Goal: Entertainment & Leisure: Consume media (video, audio)

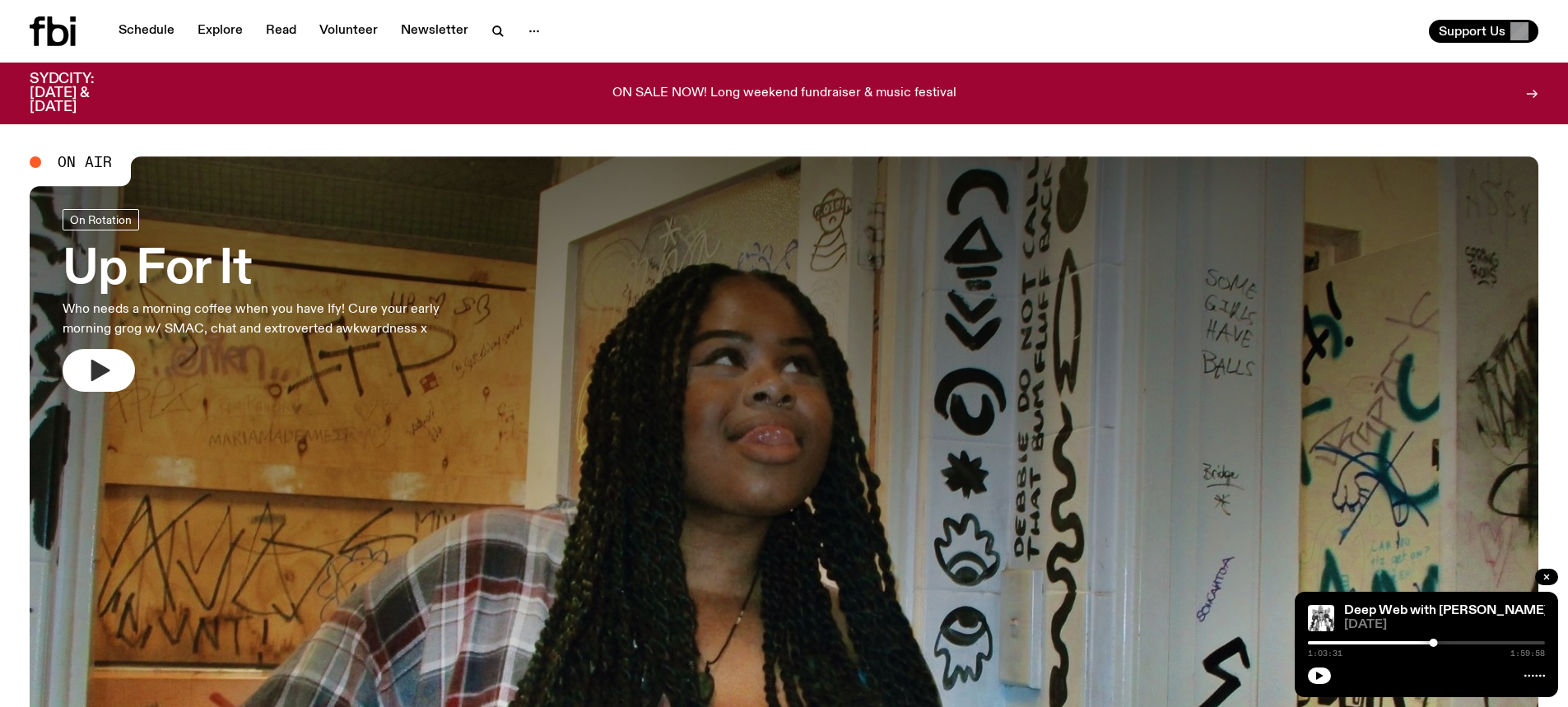
click at [104, 376] on icon "button" at bounding box center [99, 370] width 26 height 26
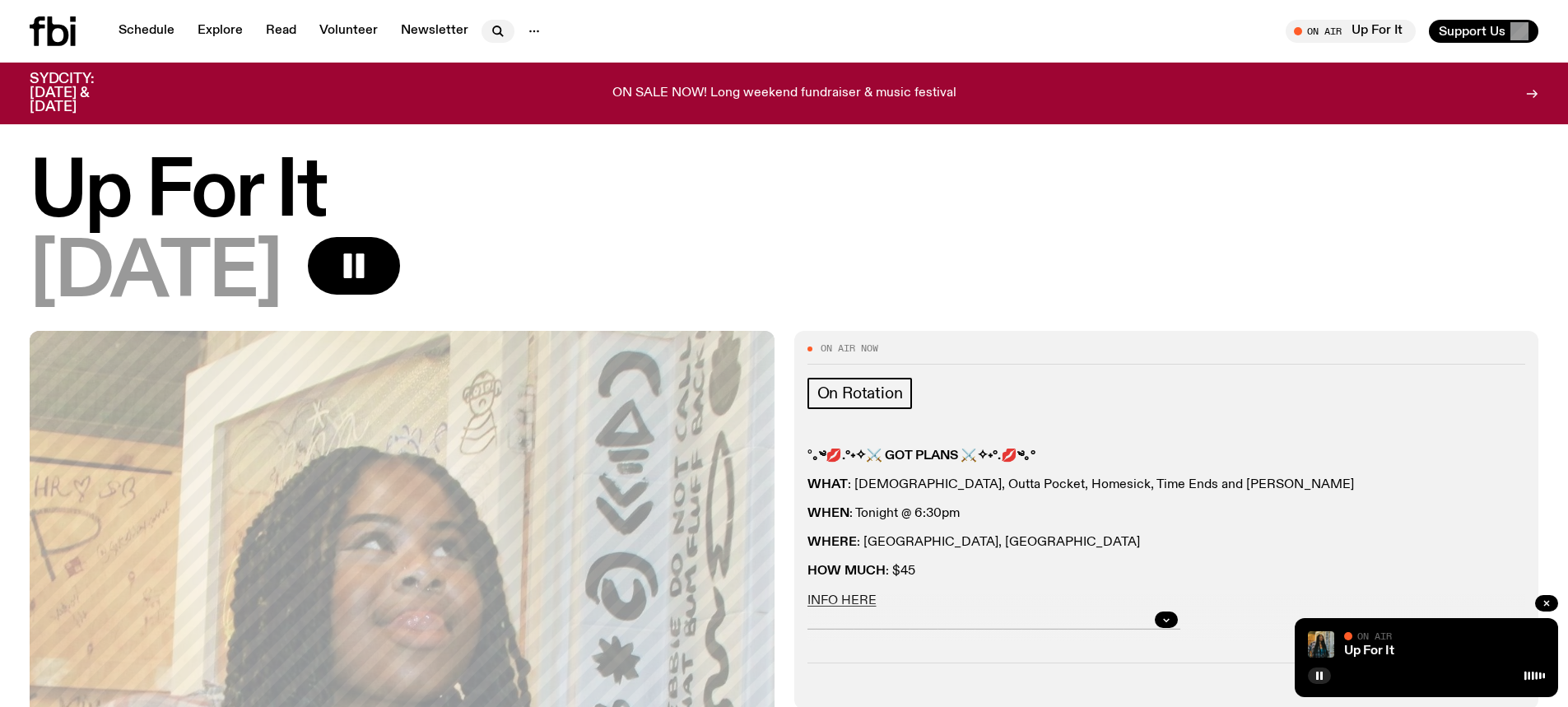
click at [490, 22] on icon "button" at bounding box center [498, 31] width 20 height 20
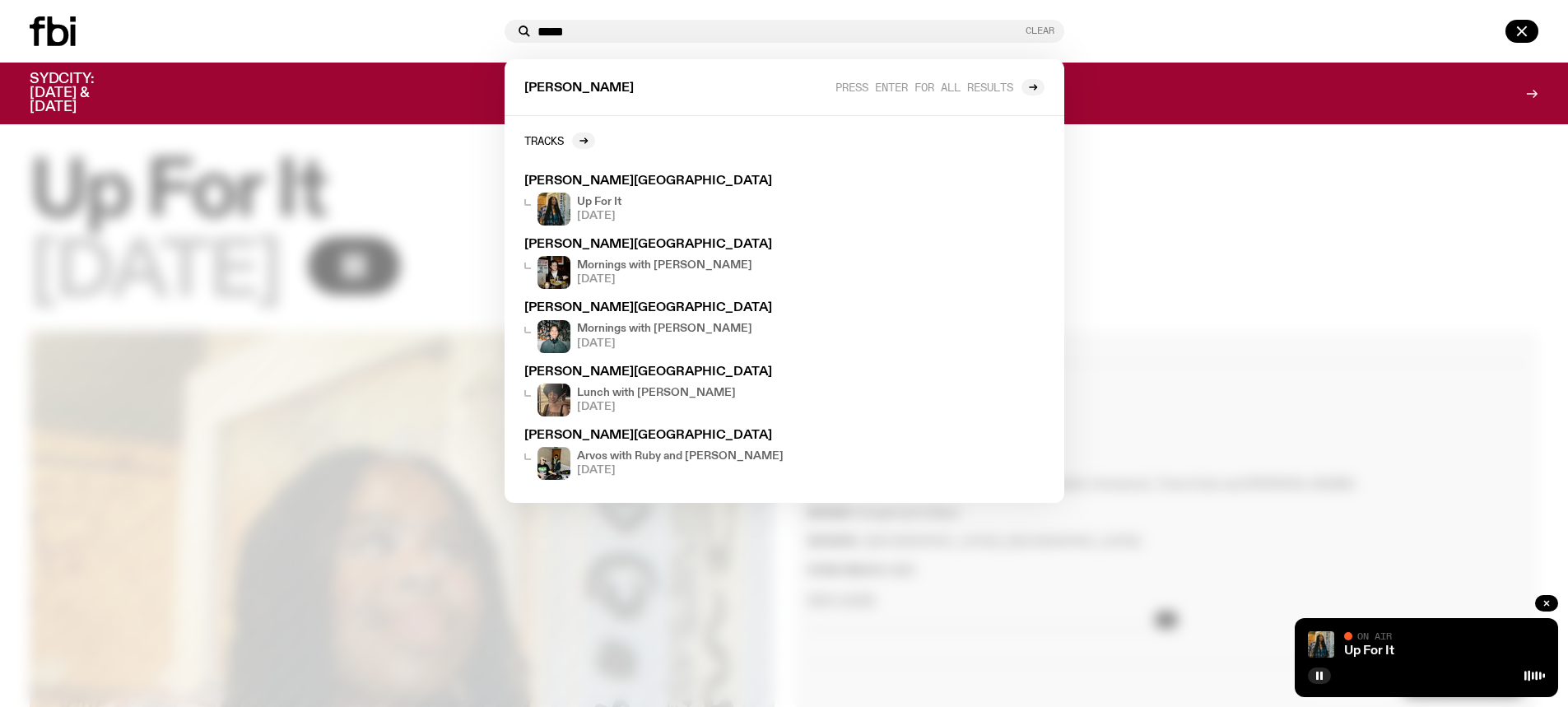
type input "*****"
click at [1048, 33] on button "Clear" at bounding box center [1039, 30] width 29 height 9
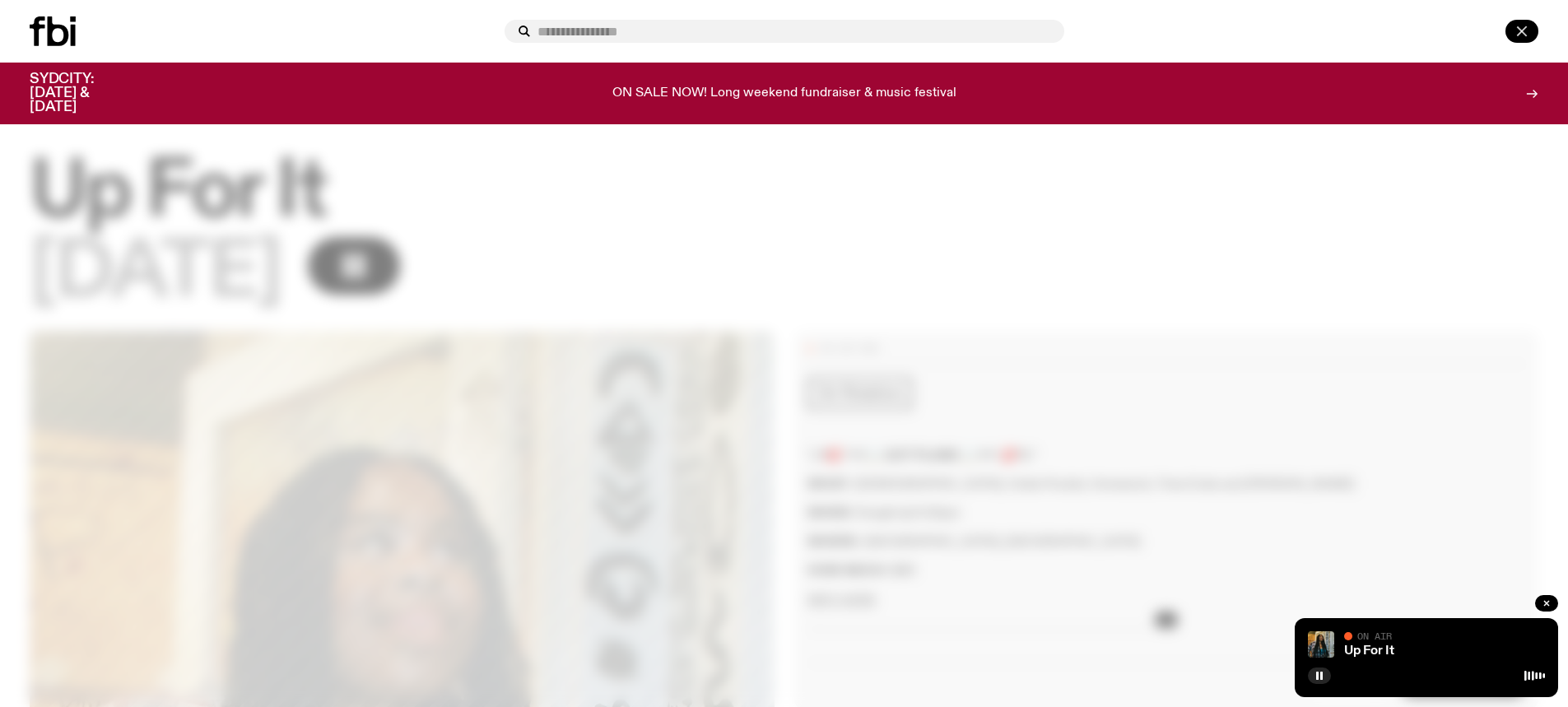
click at [1524, 32] on icon "button" at bounding box center [1521, 31] width 20 height 20
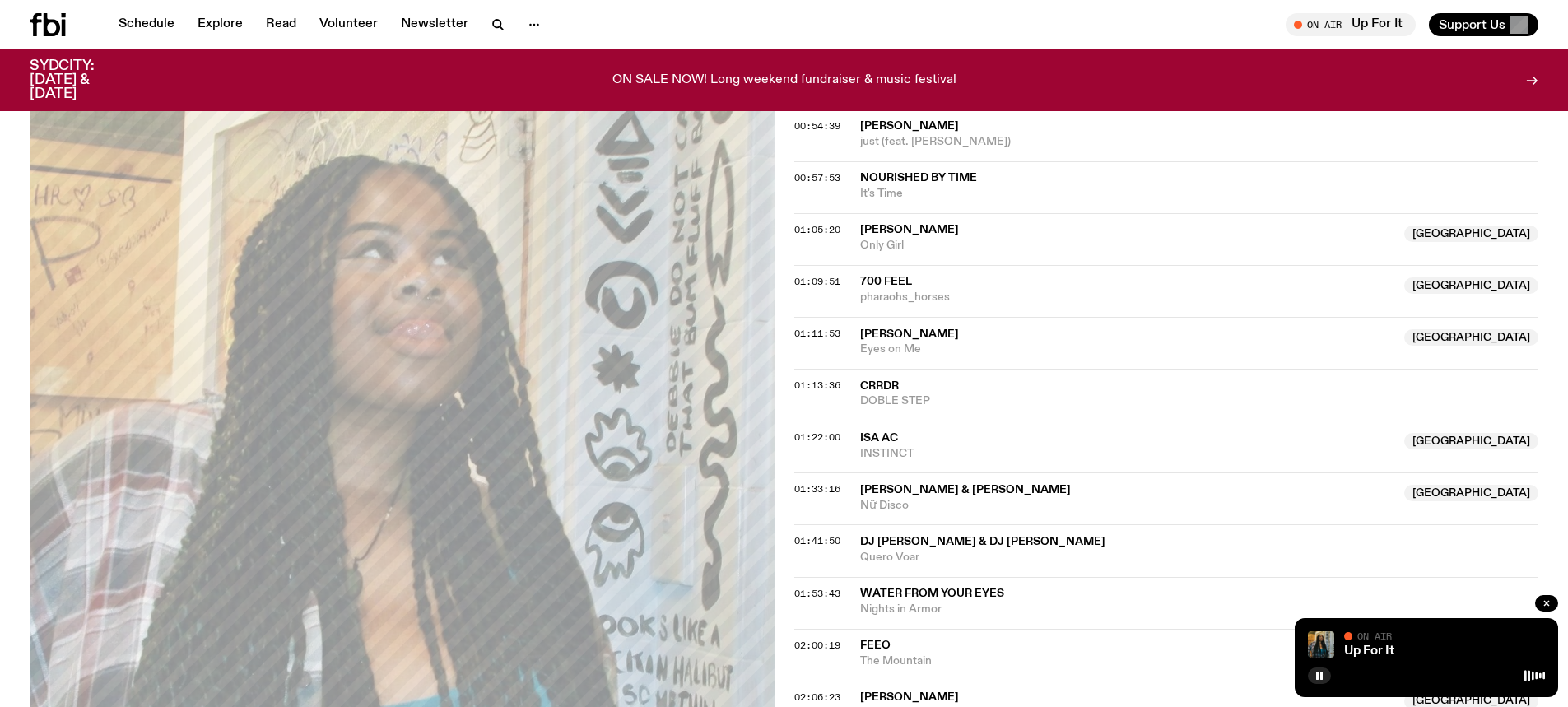
scroll to position [1069, 0]
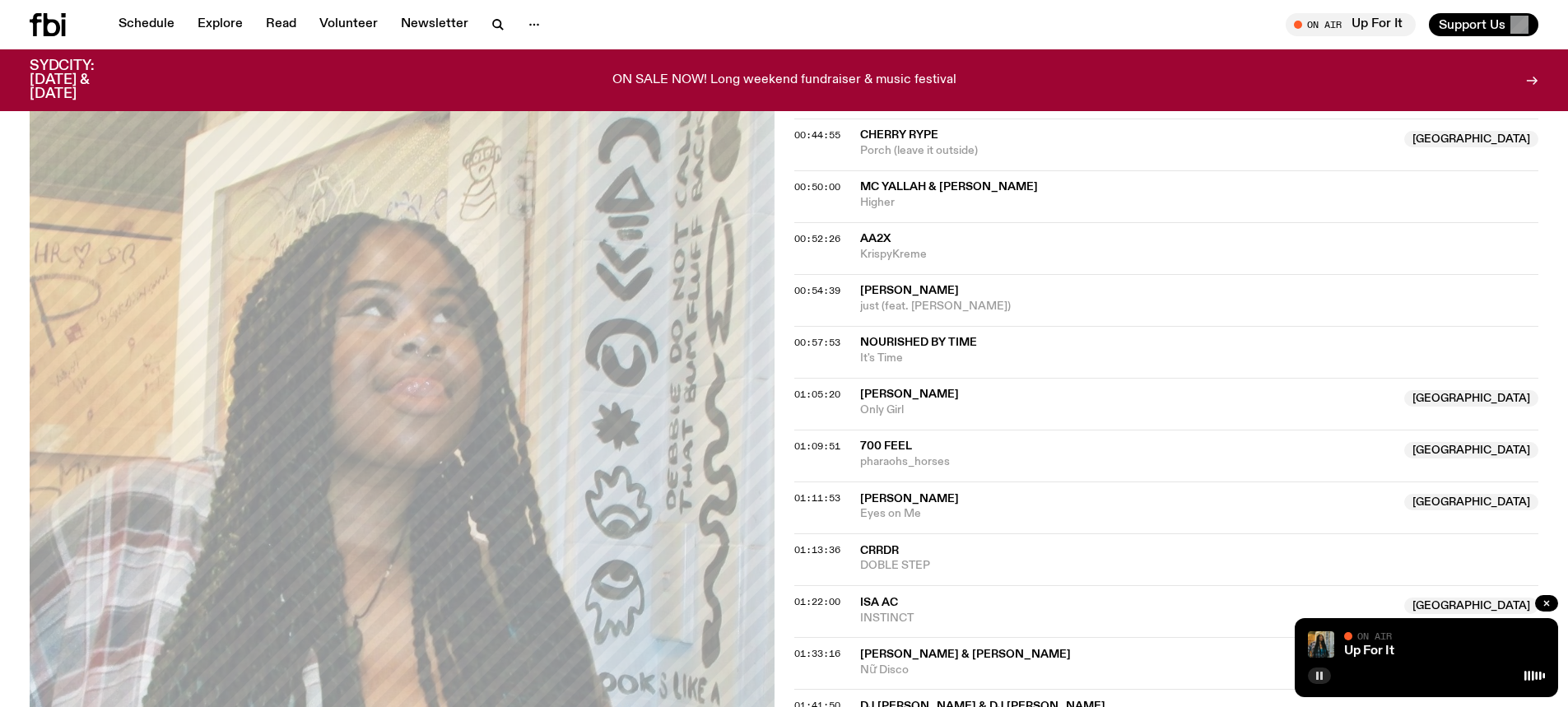
click at [1316, 673] on icon "button" at bounding box center [1318, 675] width 10 height 10
